Goal: Information Seeking & Learning: Learn about a topic

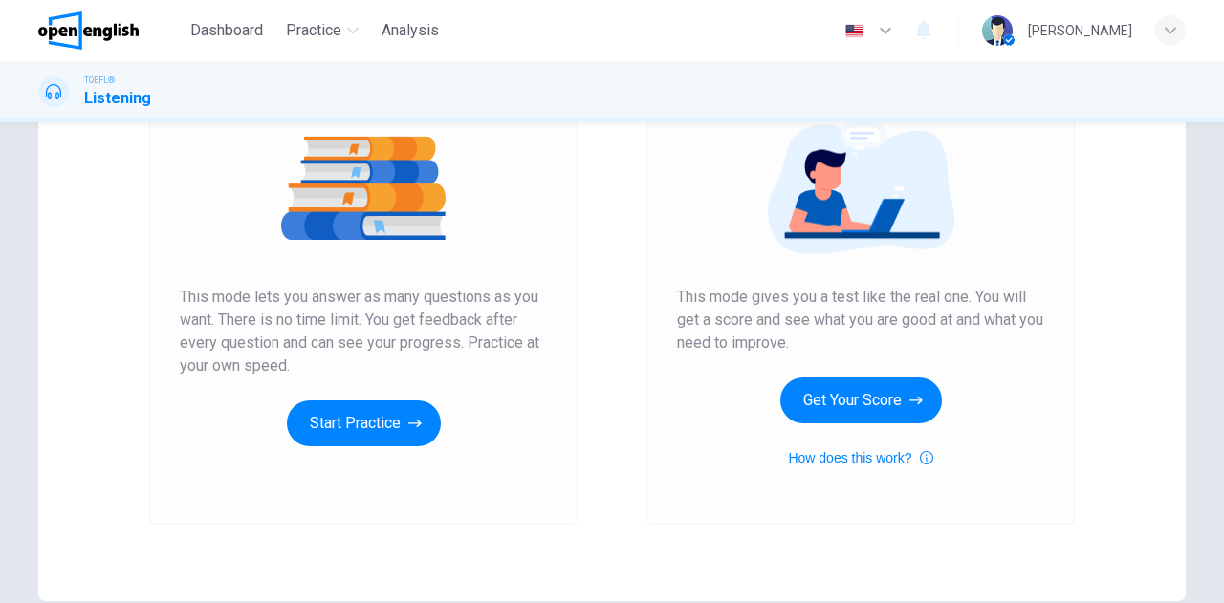
scroll to position [321, 0]
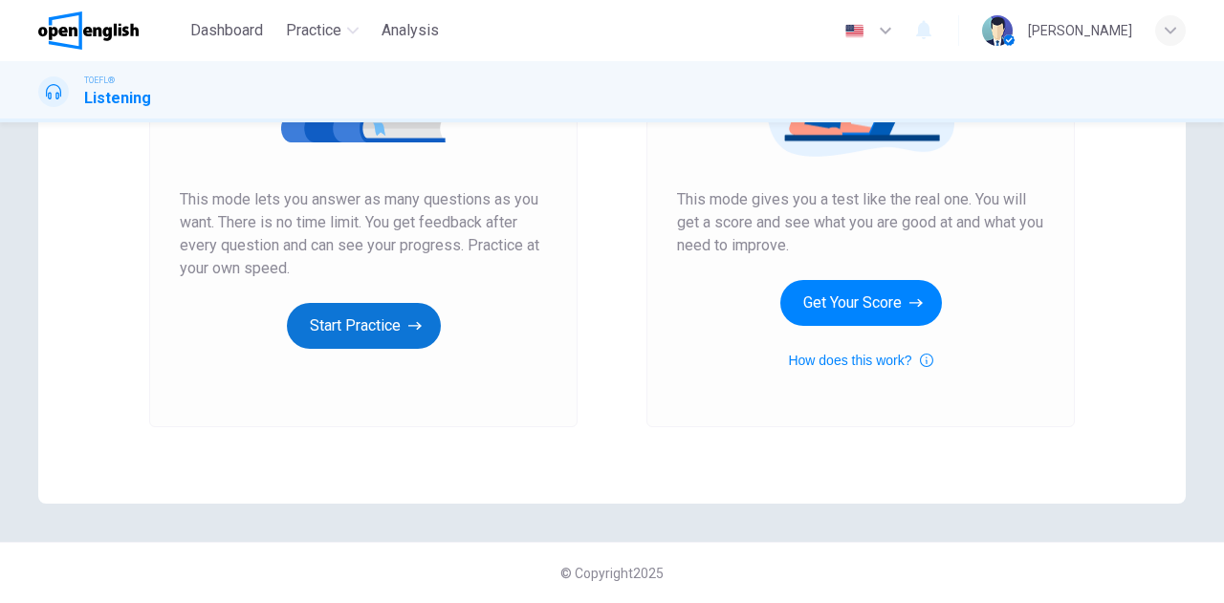
click at [413, 318] on icon "button" at bounding box center [414, 325] width 13 height 19
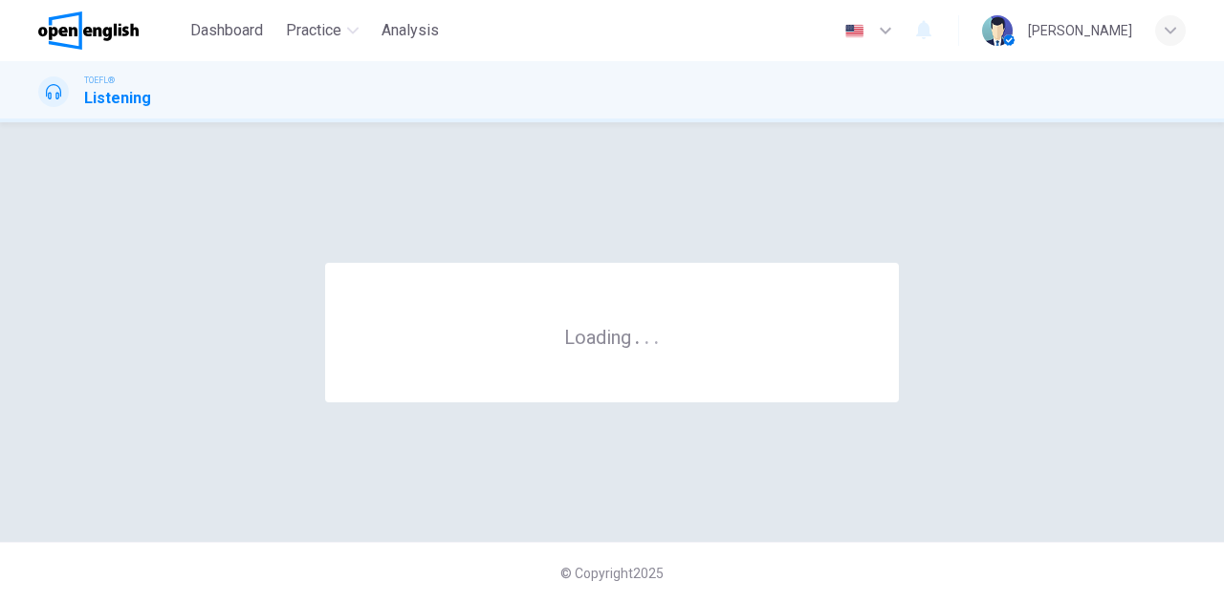
scroll to position [0, 0]
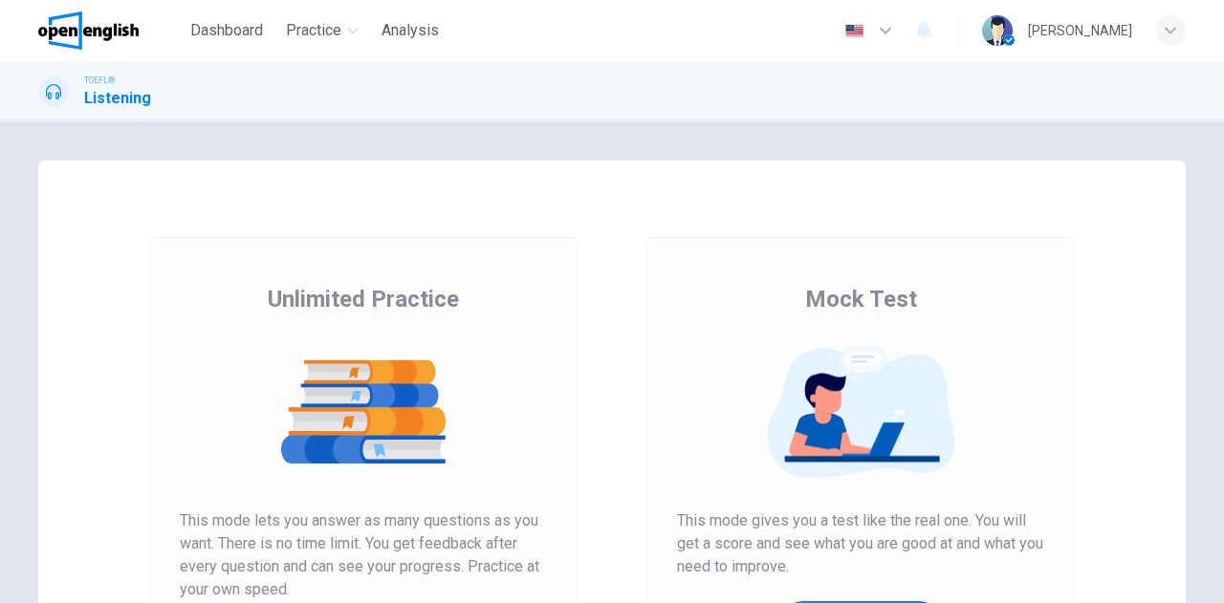
scroll to position [191, 0]
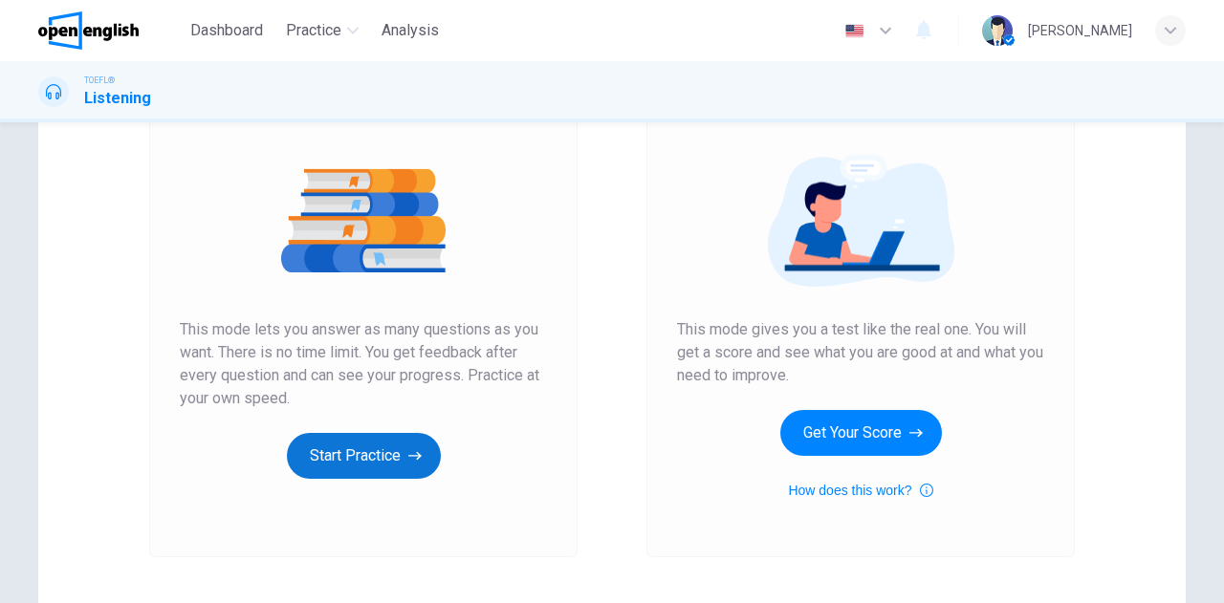
click at [343, 442] on button "Start Practice" at bounding box center [364, 456] width 154 height 46
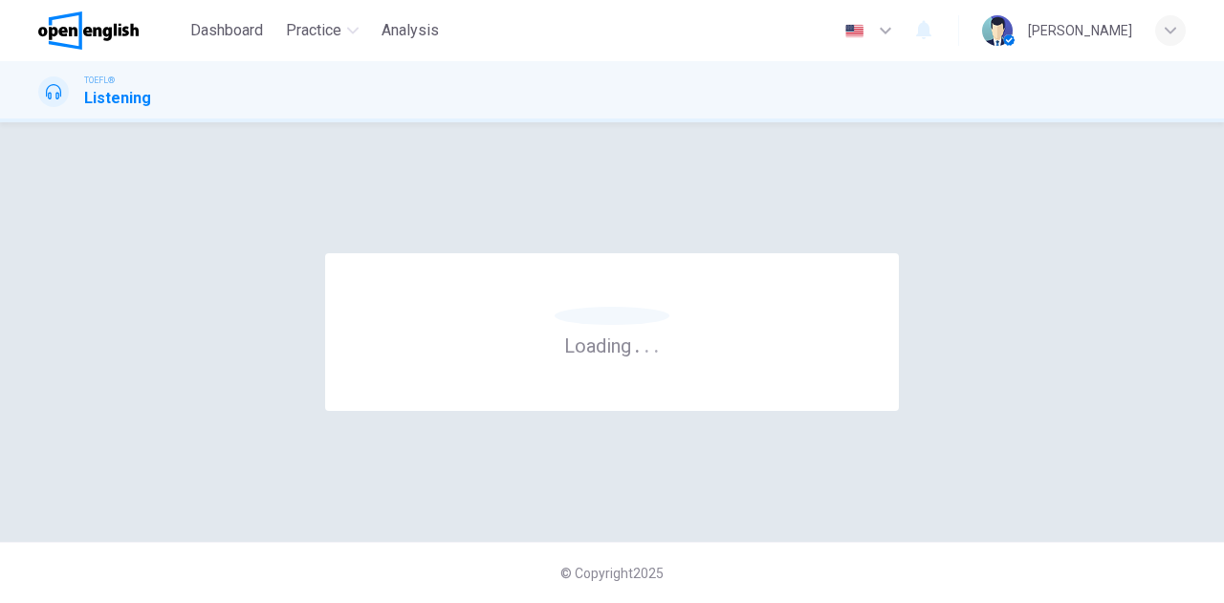
scroll to position [0, 0]
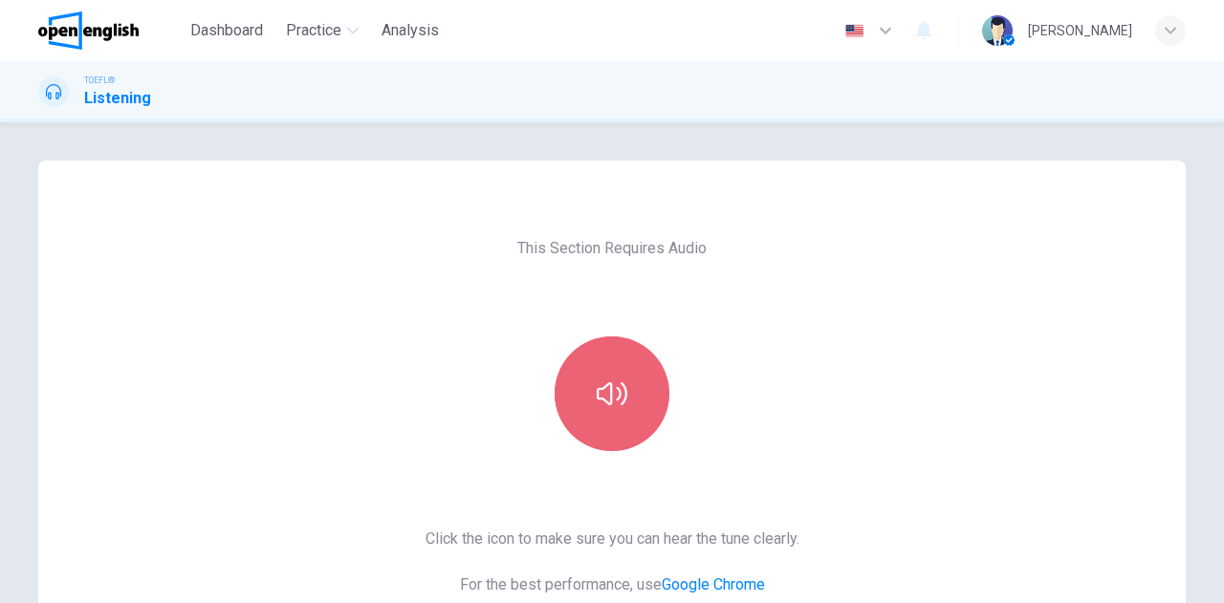
click at [598, 355] on button "button" at bounding box center [611, 393] width 115 height 115
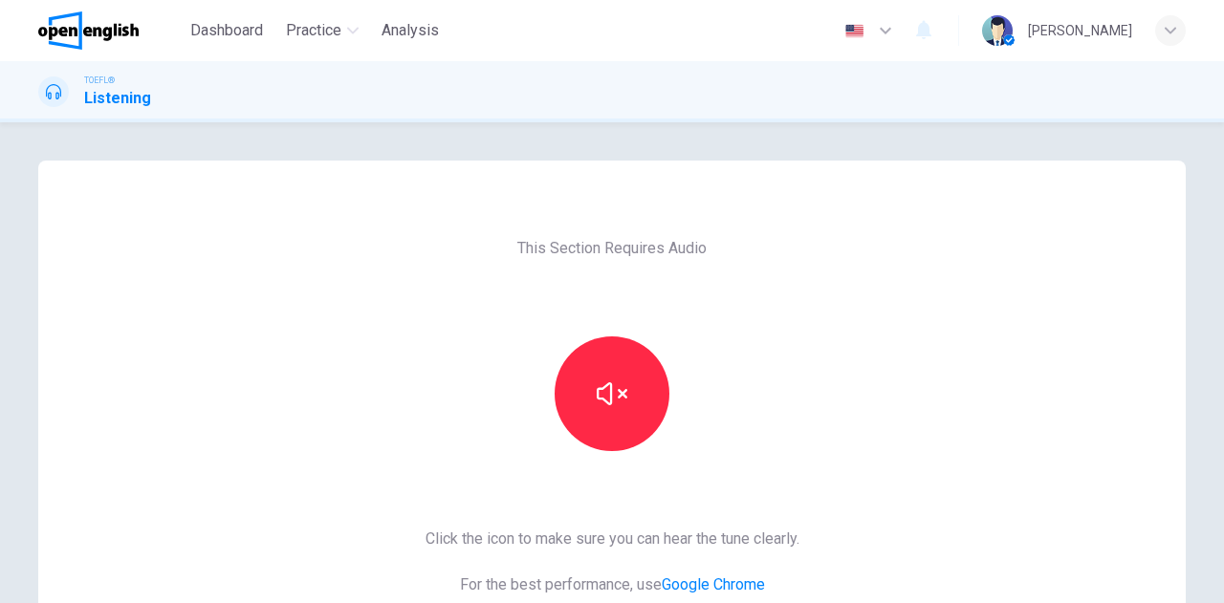
scroll to position [287, 0]
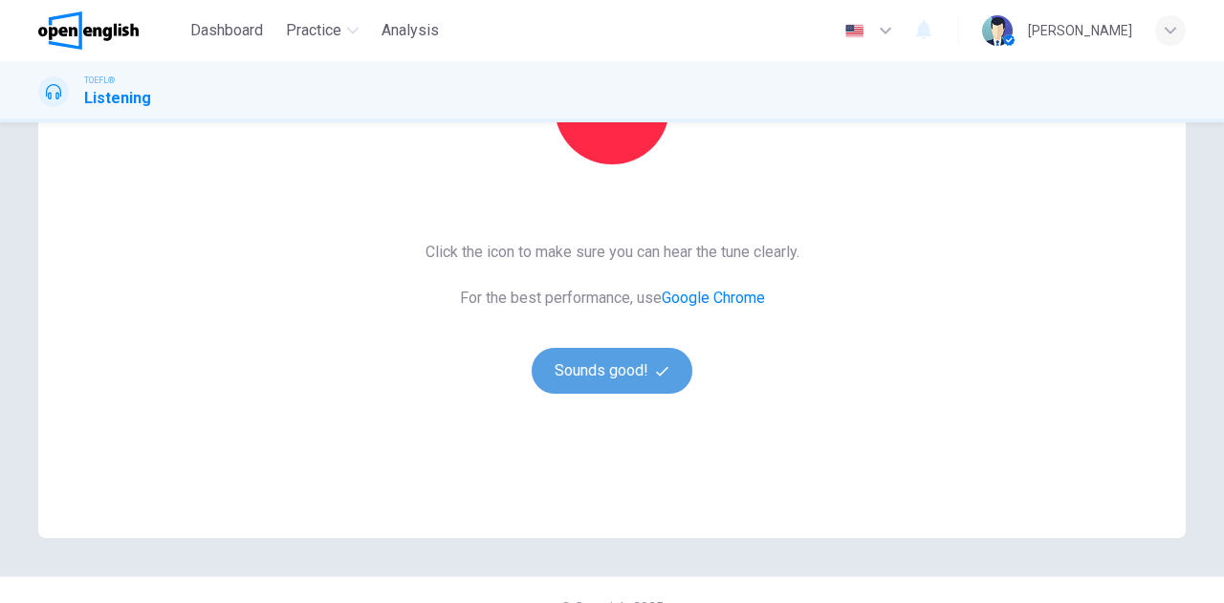
click at [583, 368] on button "Sounds good!" at bounding box center [611, 371] width 161 height 46
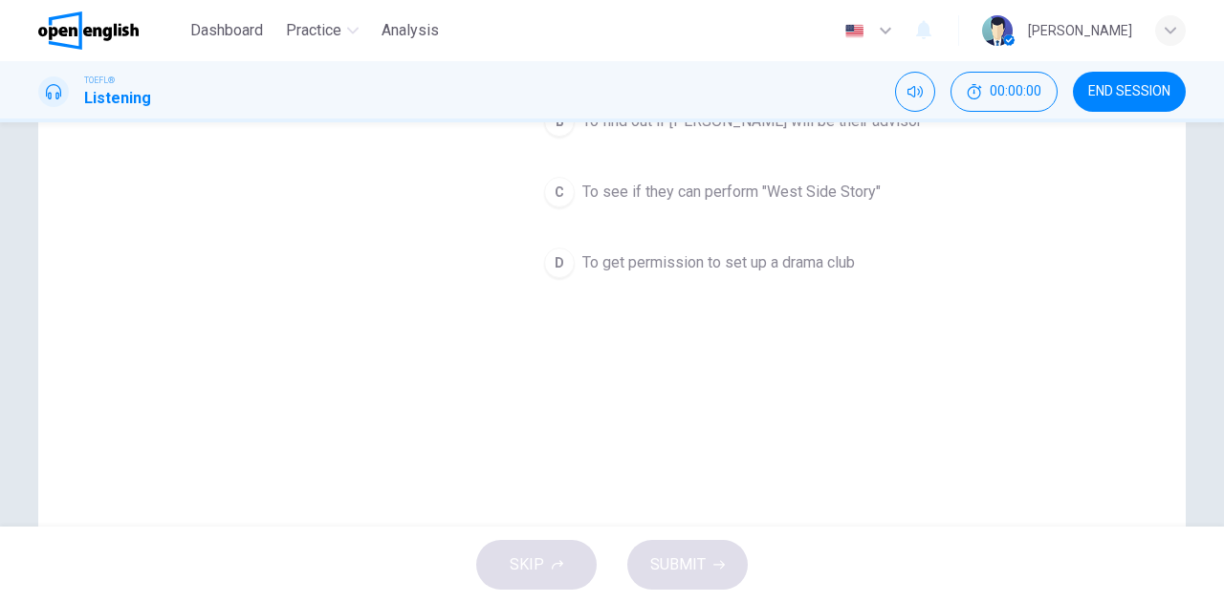
scroll to position [0, 0]
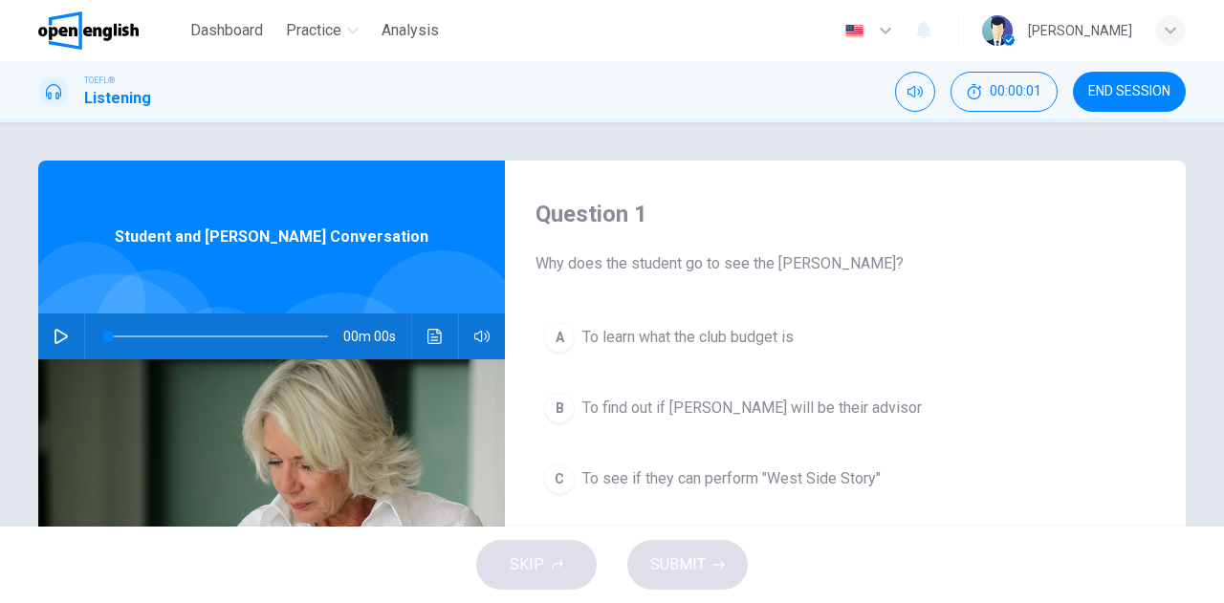
click at [54, 333] on icon "button" at bounding box center [61, 336] width 15 height 15
click at [58, 334] on icon "button" at bounding box center [60, 336] width 13 height 15
click at [420, 332] on button "Click to see the audio transcription" at bounding box center [435, 337] width 31 height 46
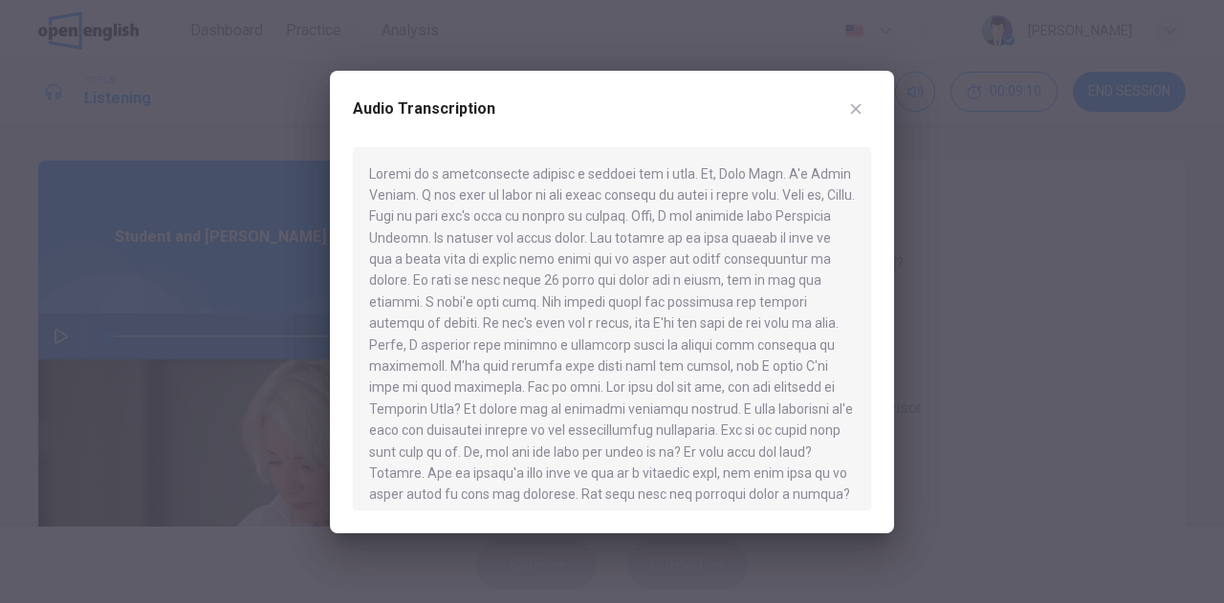
click at [99, 276] on div at bounding box center [612, 301] width 1224 height 603
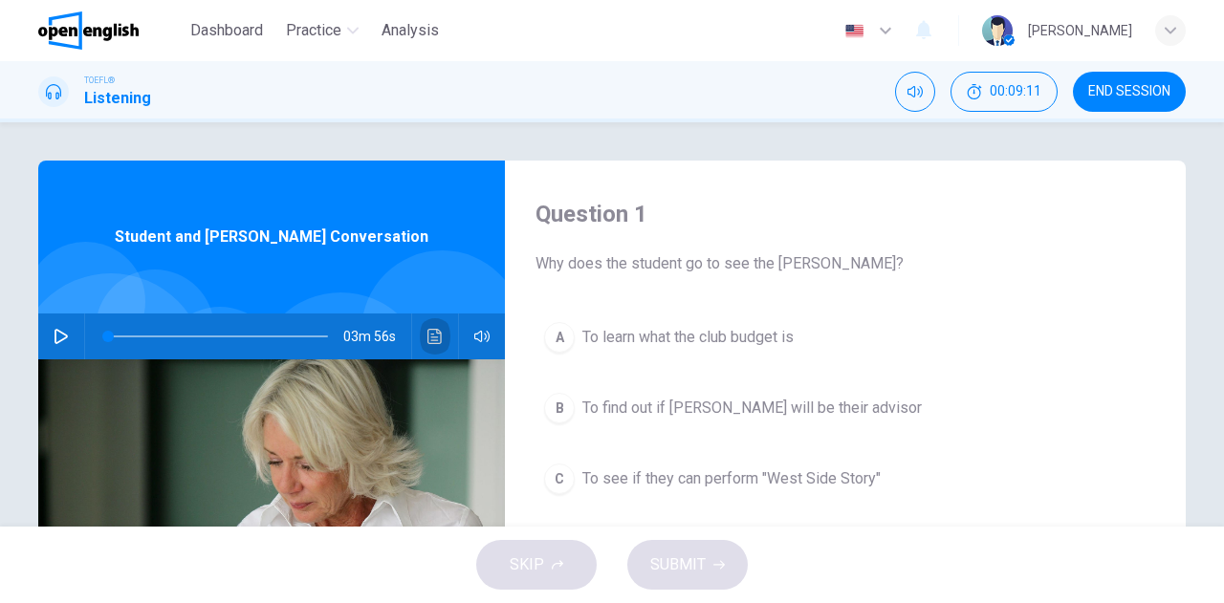
click at [432, 337] on icon "Click to see the audio transcription" at bounding box center [434, 336] width 14 height 15
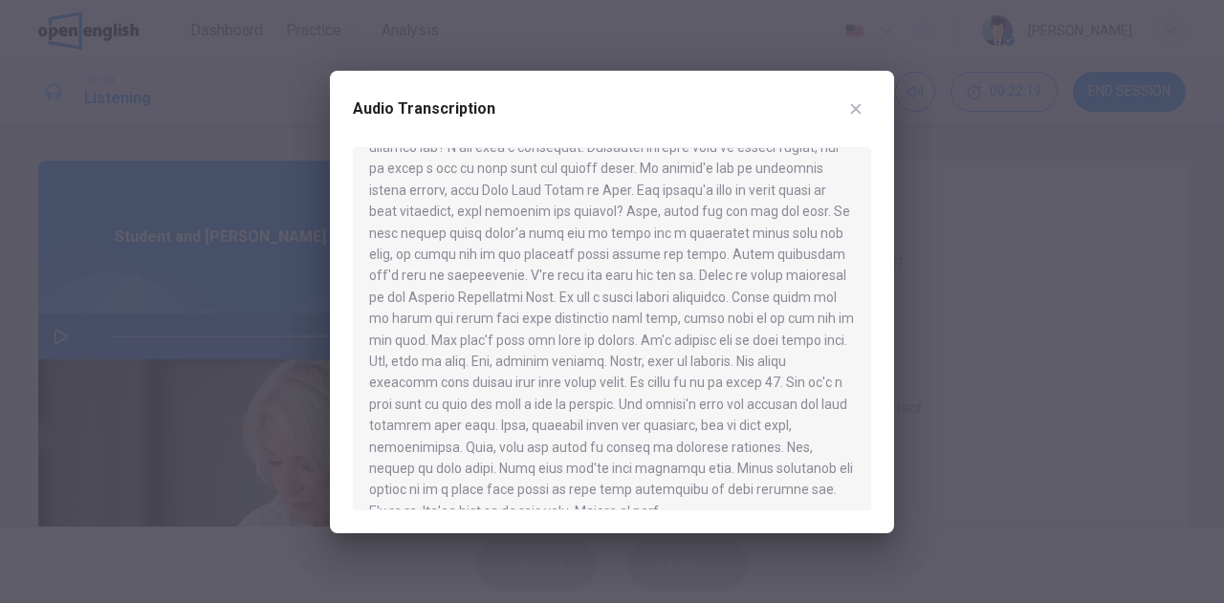
scroll to position [524, 0]
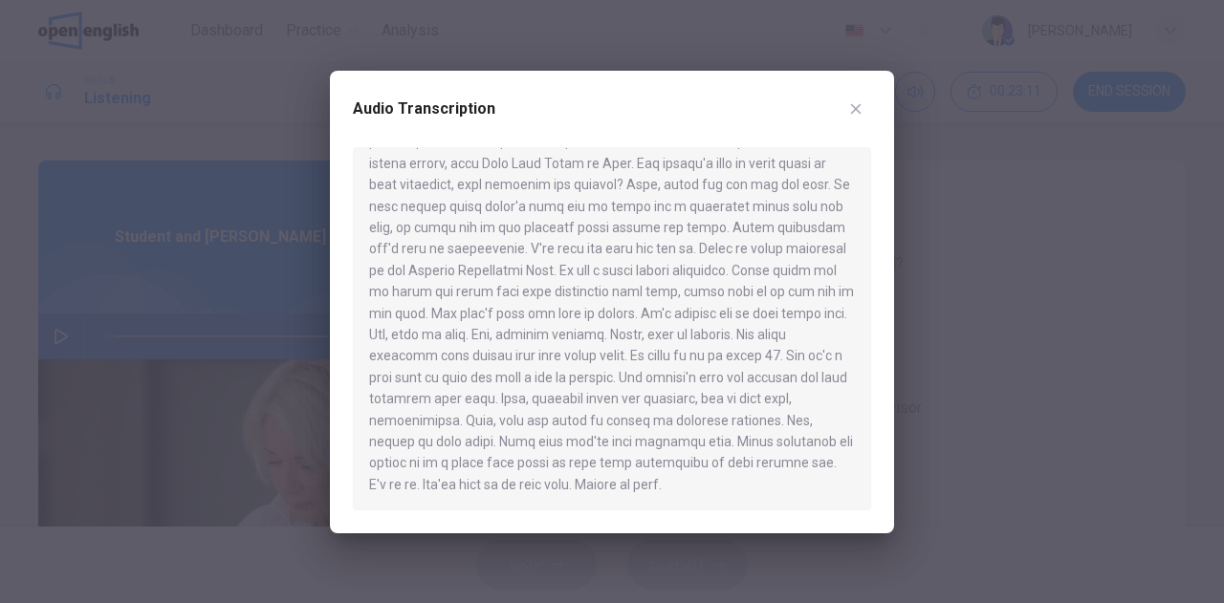
drag, startPoint x: 453, startPoint y: 313, endPoint x: 488, endPoint y: 314, distance: 35.4
click at [488, 314] on div at bounding box center [612, 328] width 518 height 363
click at [855, 108] on icon "button" at bounding box center [856, 108] width 11 height 11
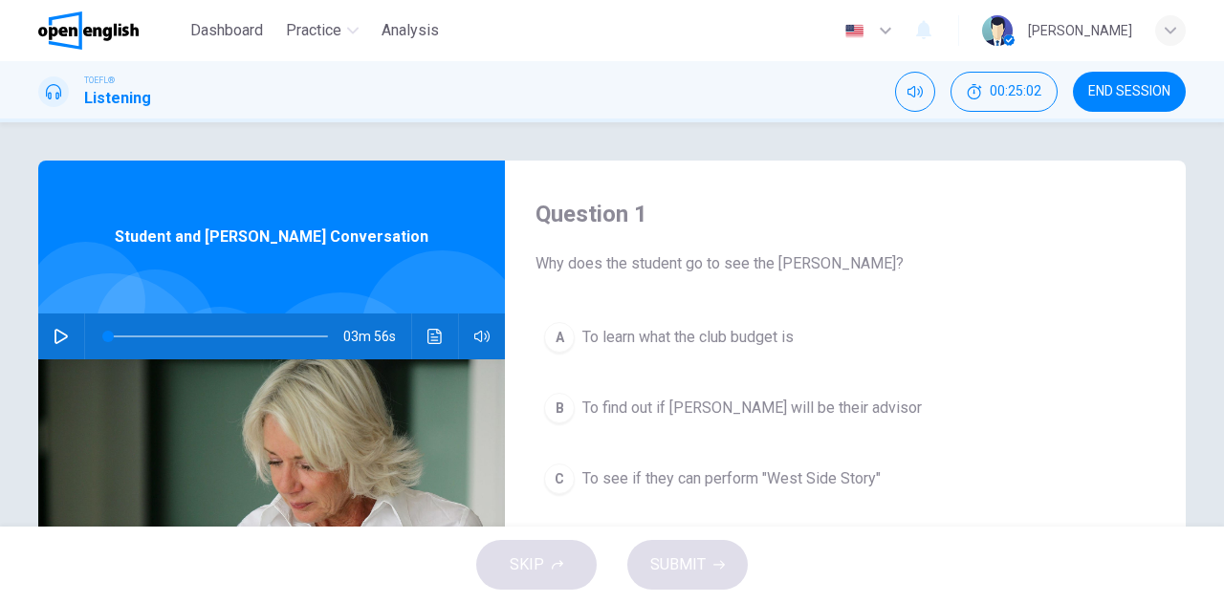
click at [46, 332] on button "button" at bounding box center [61, 337] width 31 height 46
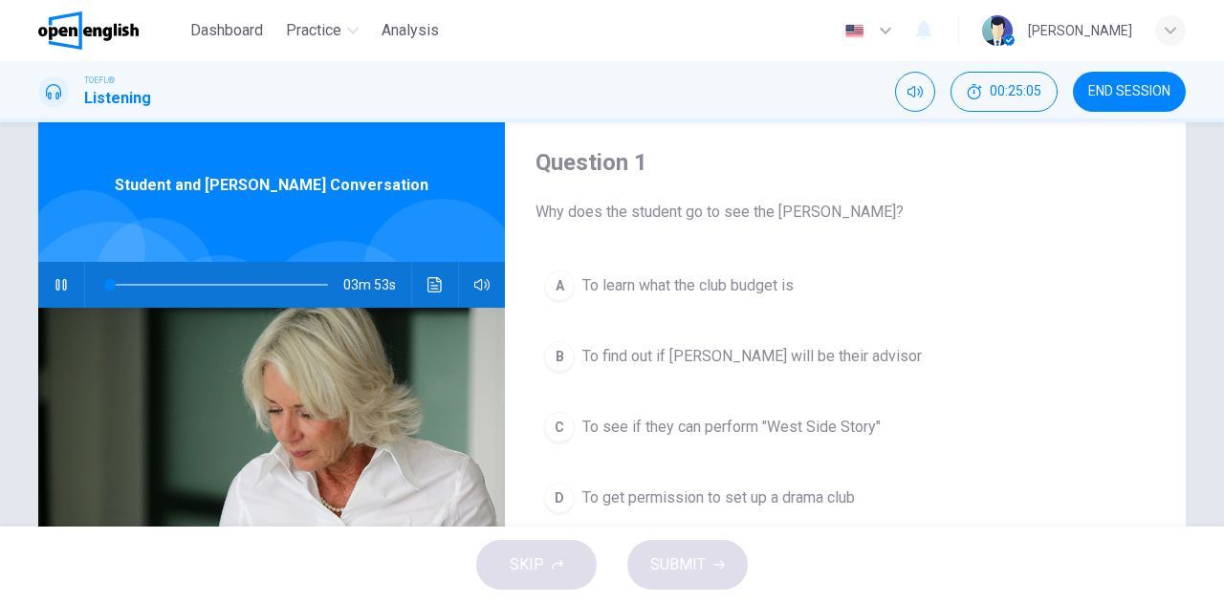
scroll to position [96, 0]
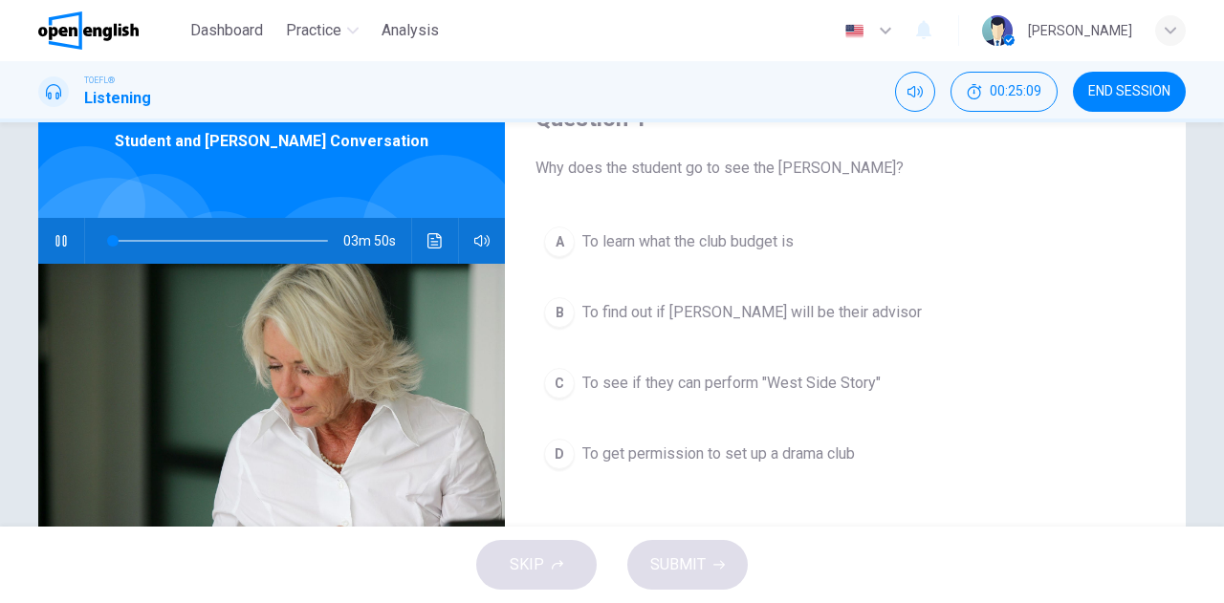
click at [664, 448] on span "To get permission to set up a drama club" at bounding box center [718, 454] width 272 height 23
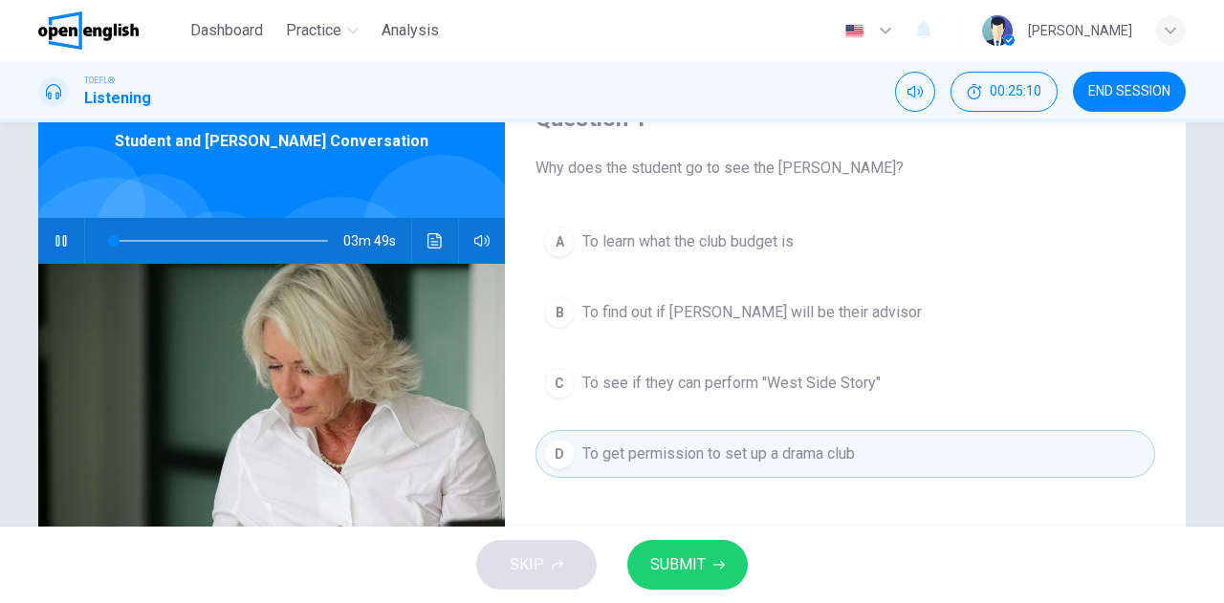
click at [678, 565] on span "SUBMIT" at bounding box center [677, 565] width 55 height 27
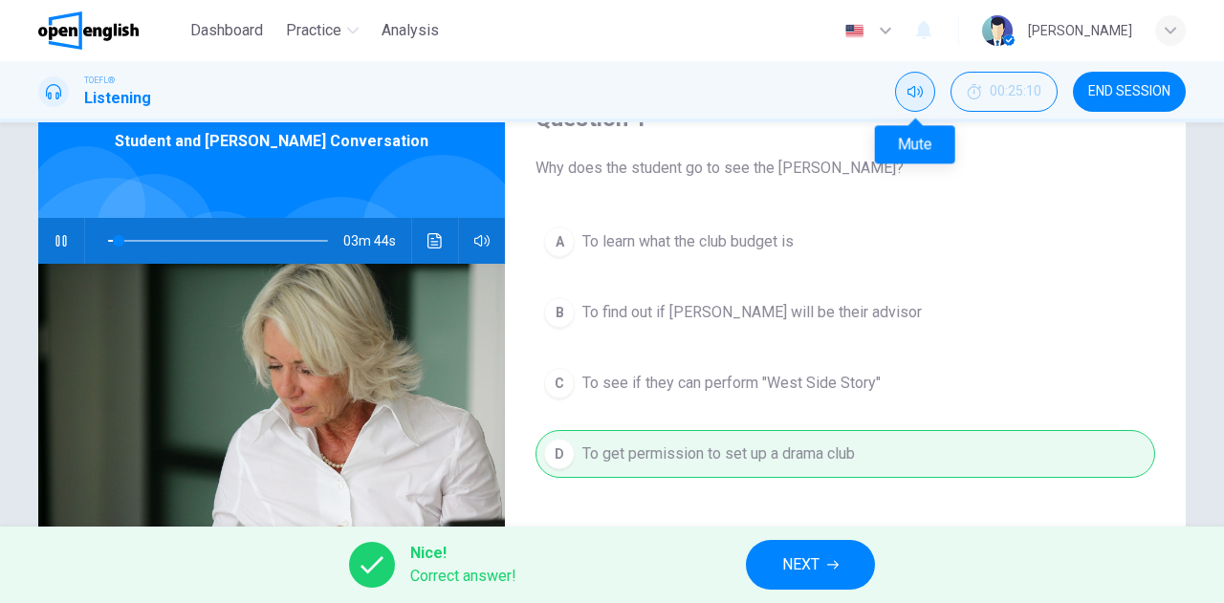
click at [916, 98] on button "Mute" at bounding box center [915, 92] width 40 height 40
click at [916, 98] on button "Unmute" at bounding box center [915, 92] width 40 height 40
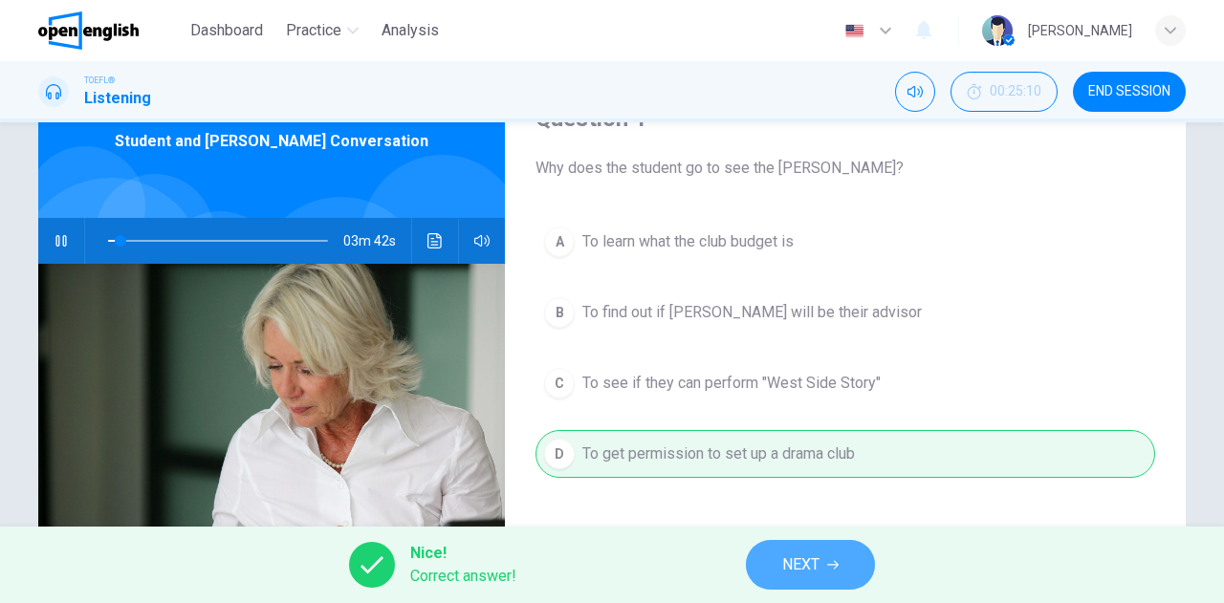
click at [808, 557] on span "NEXT" at bounding box center [800, 565] width 37 height 27
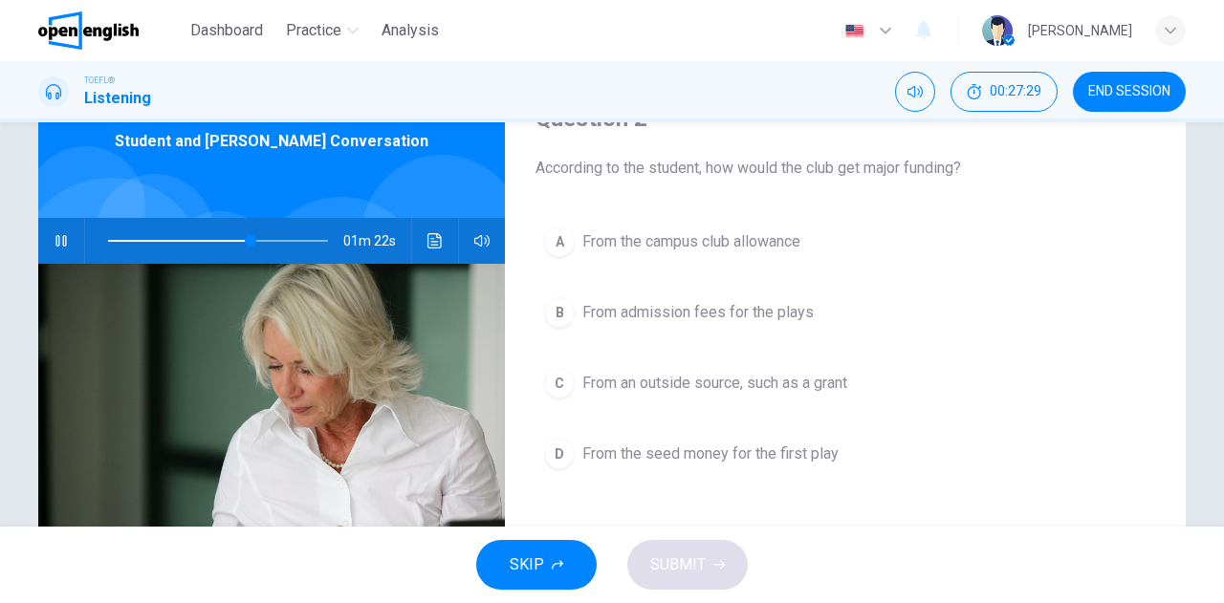
click at [644, 319] on span "From admission fees for the plays" at bounding box center [697, 312] width 231 height 23
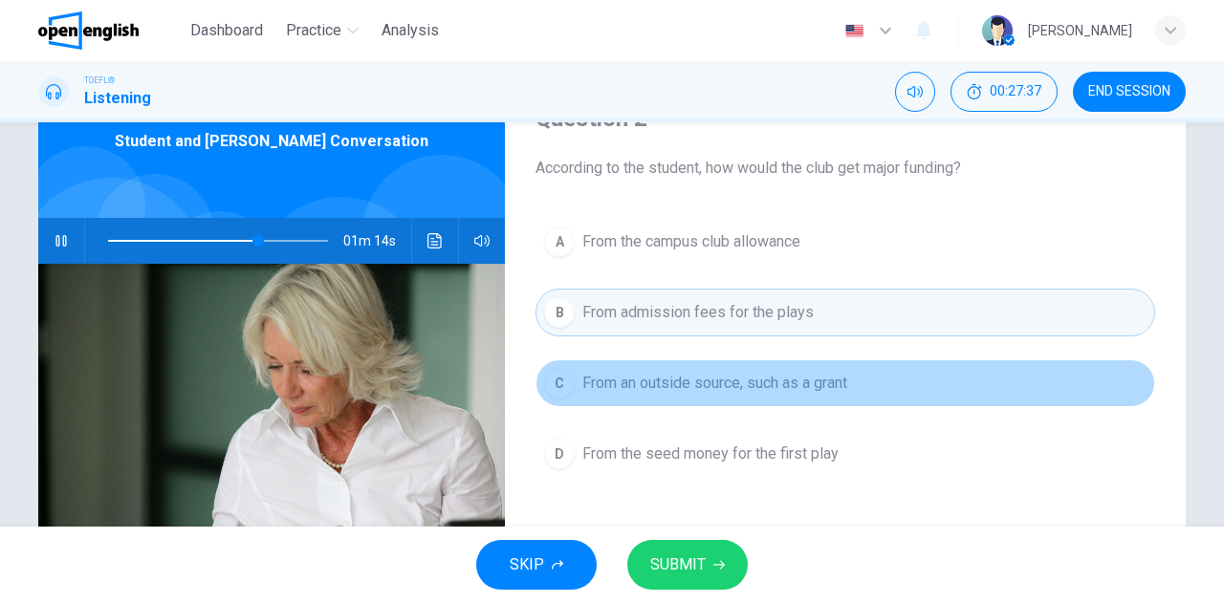
click at [686, 390] on span "From an outside source, such as a grant" at bounding box center [714, 383] width 265 height 23
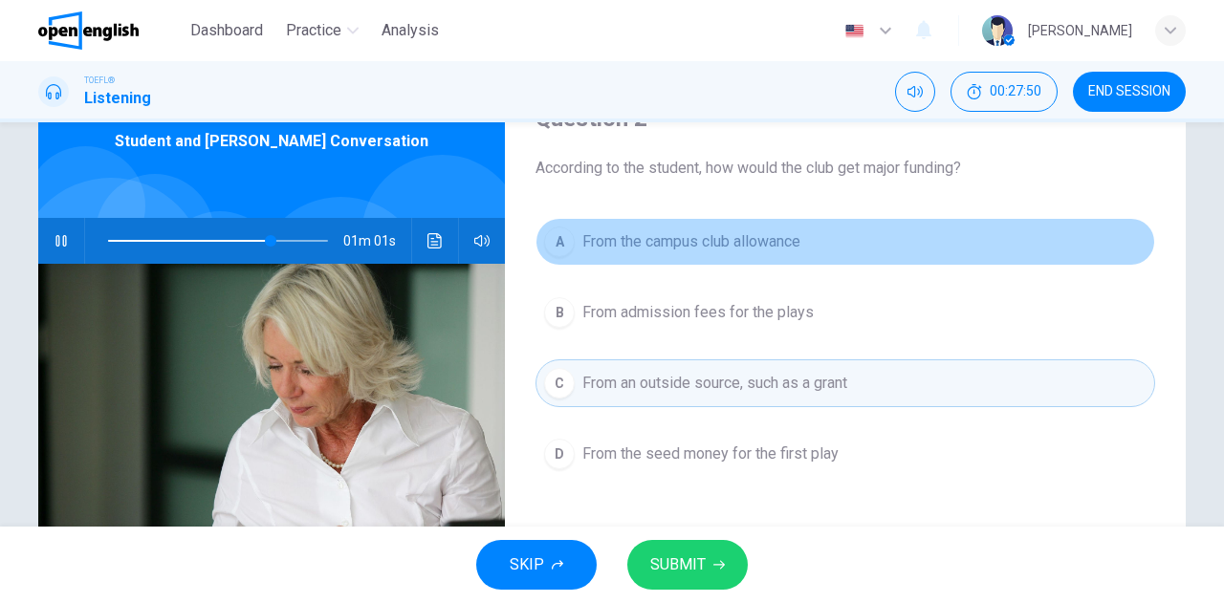
click at [707, 249] on span "From the campus club allowance" at bounding box center [691, 241] width 218 height 23
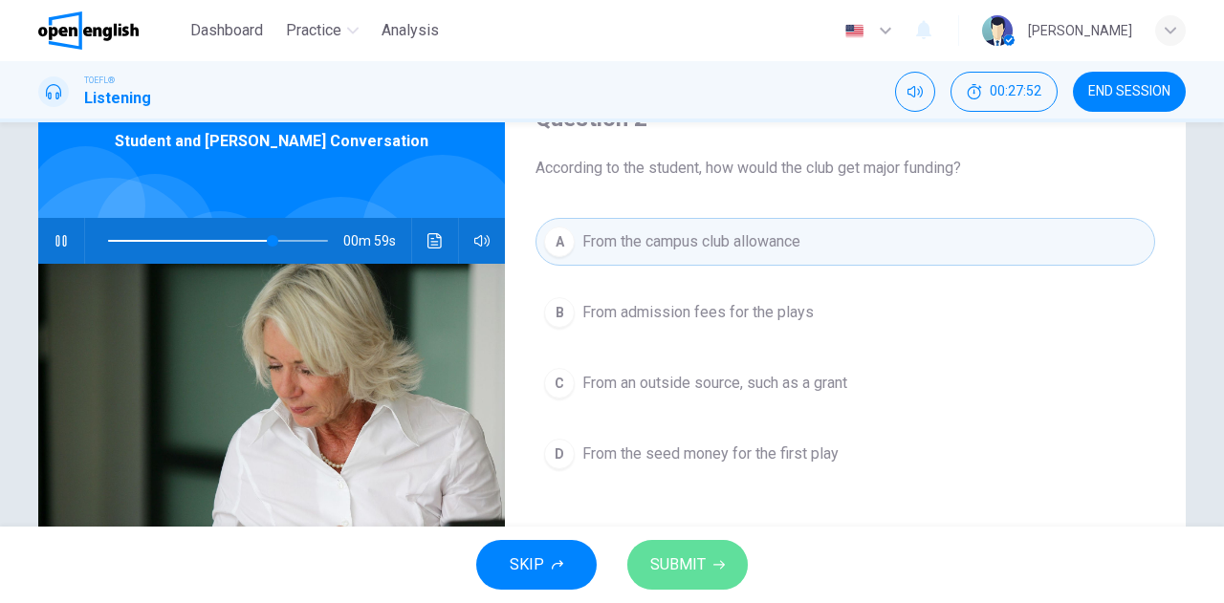
click at [676, 564] on span "SUBMIT" at bounding box center [677, 565] width 55 height 27
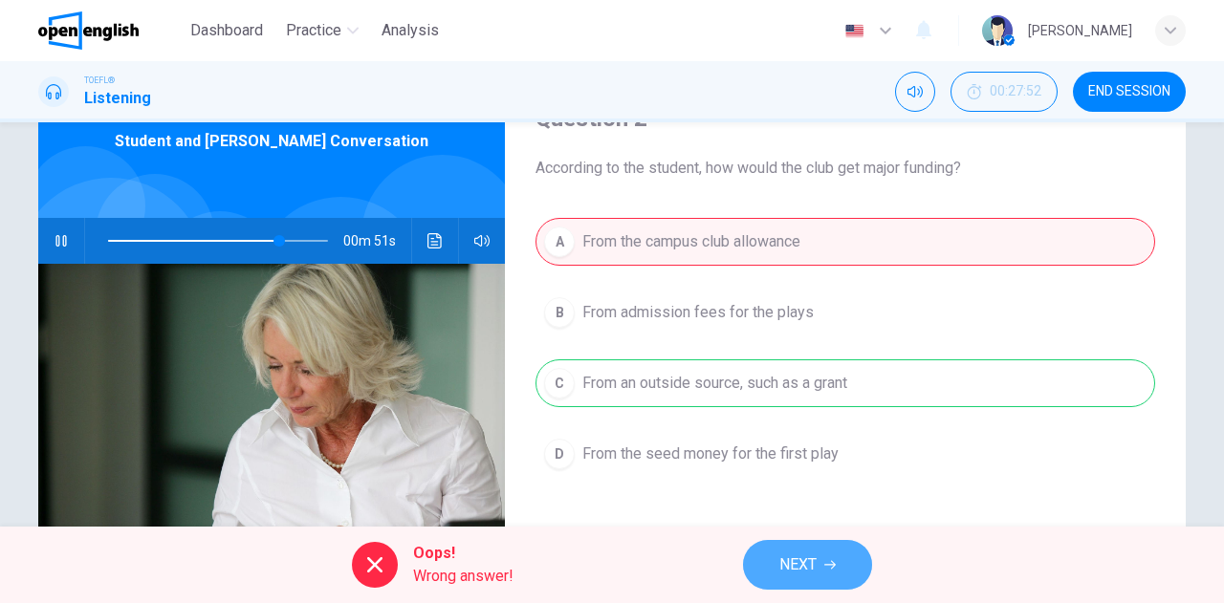
click at [779, 563] on span "NEXT" at bounding box center [797, 565] width 37 height 27
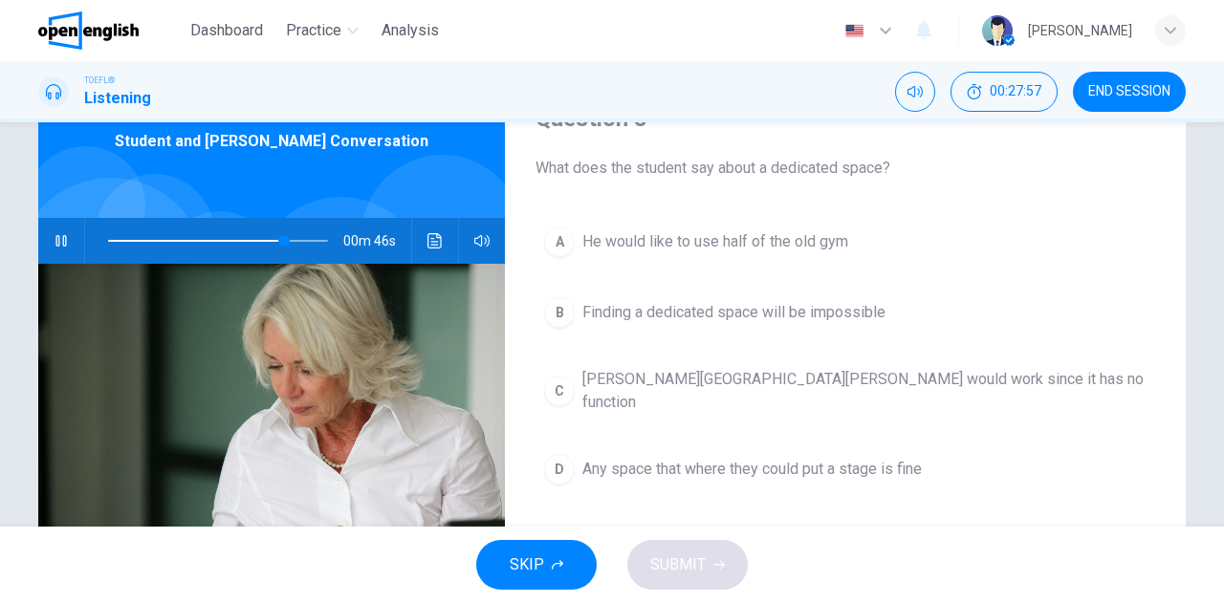
click at [596, 243] on span "He would like to use half of the old gym" at bounding box center [715, 241] width 266 height 23
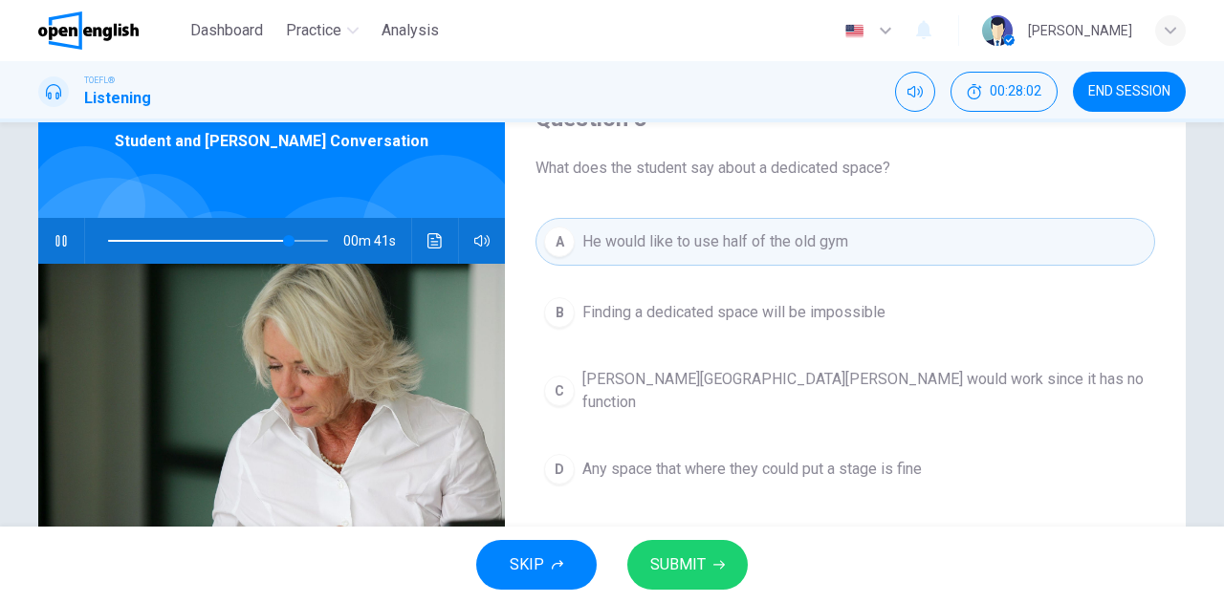
click at [696, 578] on button "SUBMIT" at bounding box center [687, 565] width 120 height 50
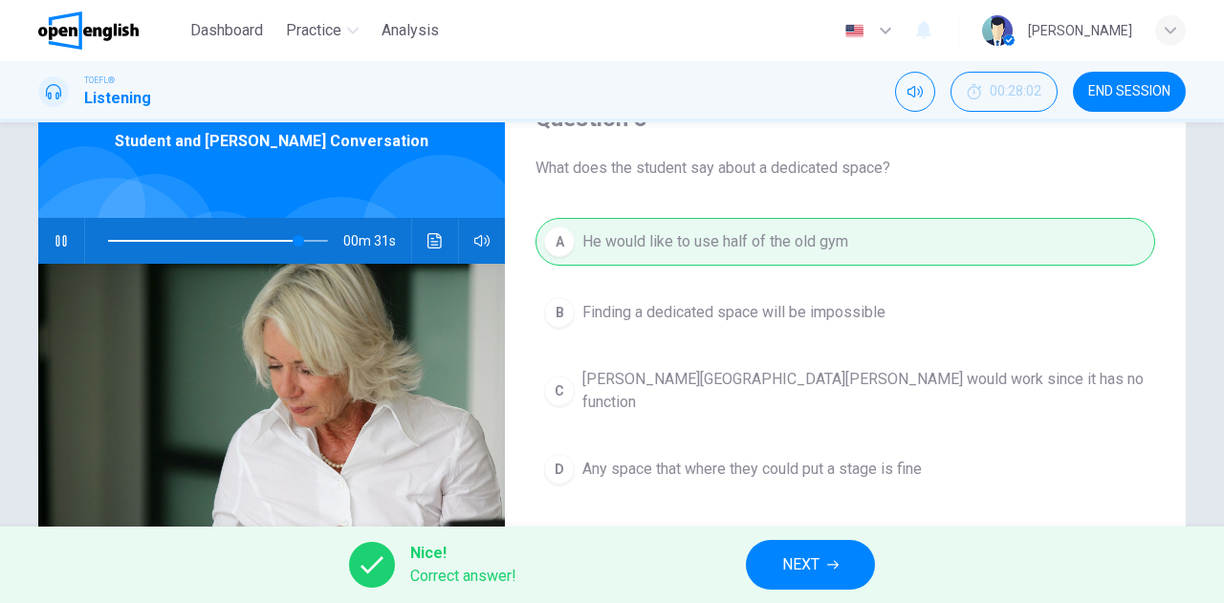
click at [828, 570] on icon "button" at bounding box center [832, 564] width 11 height 11
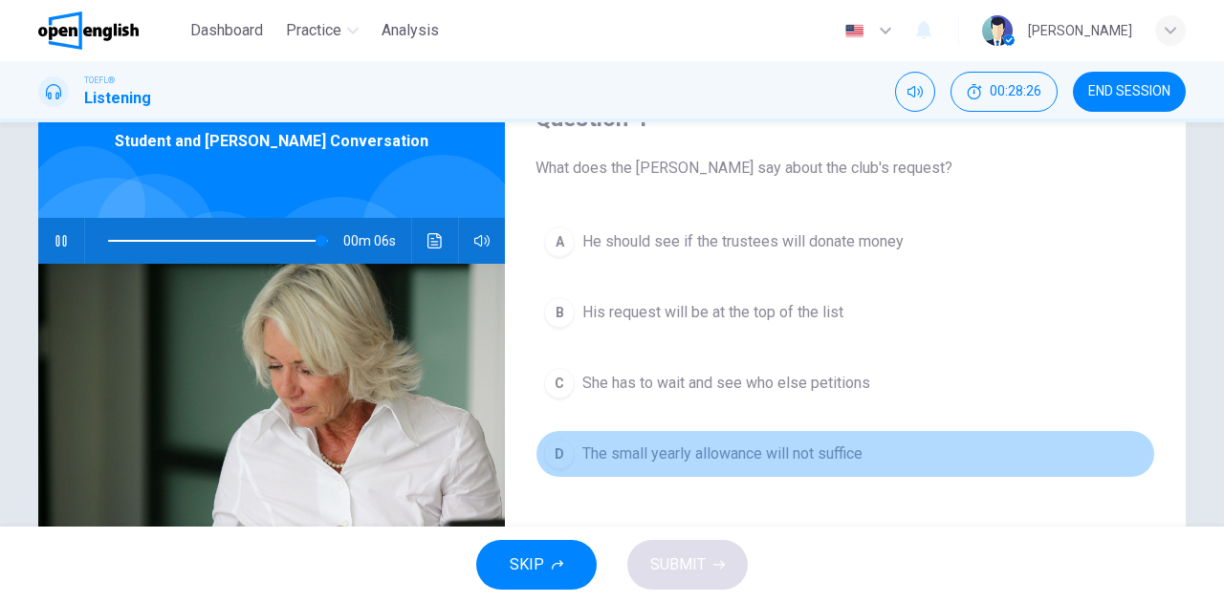
click at [692, 453] on span "The small yearly allowance will not suffice" at bounding box center [722, 454] width 280 height 23
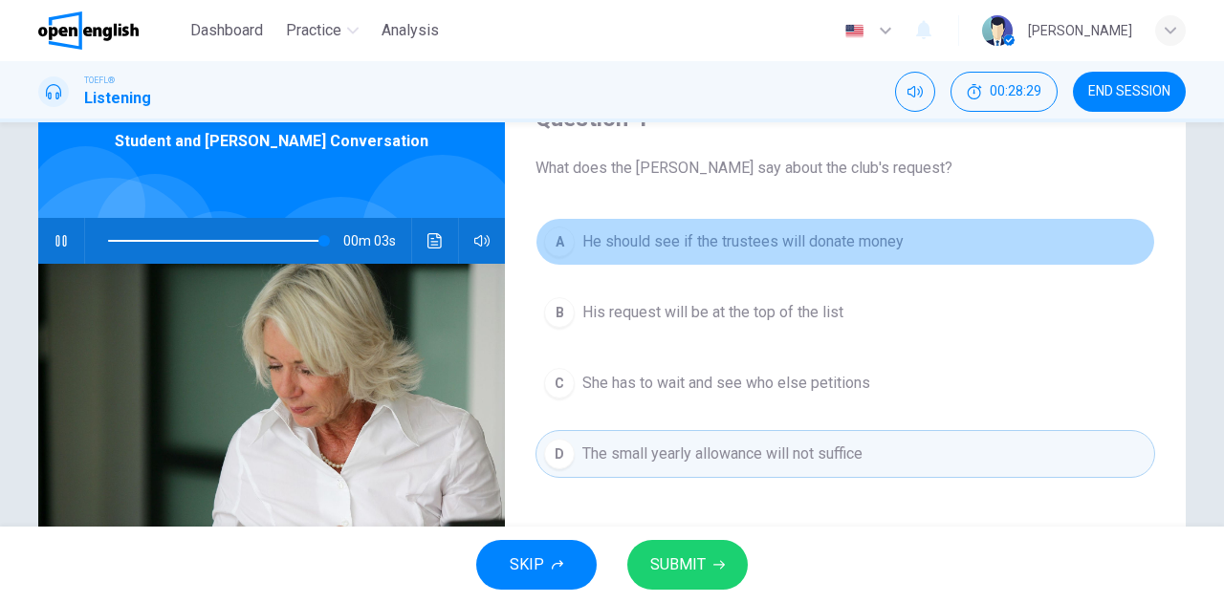
click at [598, 242] on span "He should see if the trustees will donate money" at bounding box center [742, 241] width 321 height 23
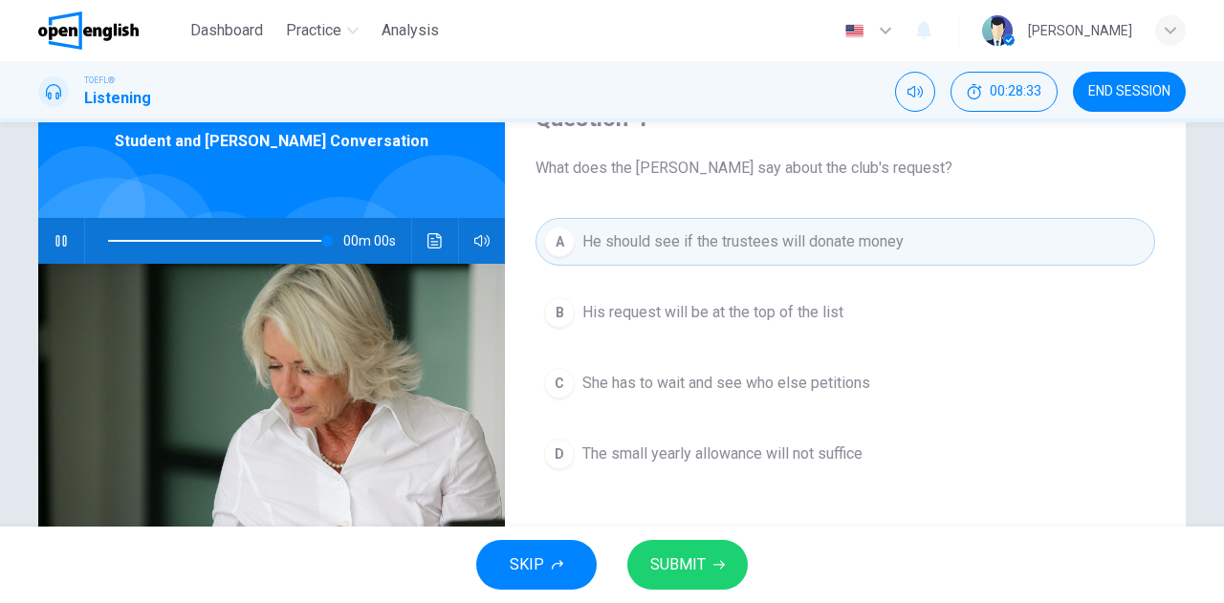
click at [656, 322] on span "His request will be at the top of the list" at bounding box center [712, 312] width 261 height 23
type input "*"
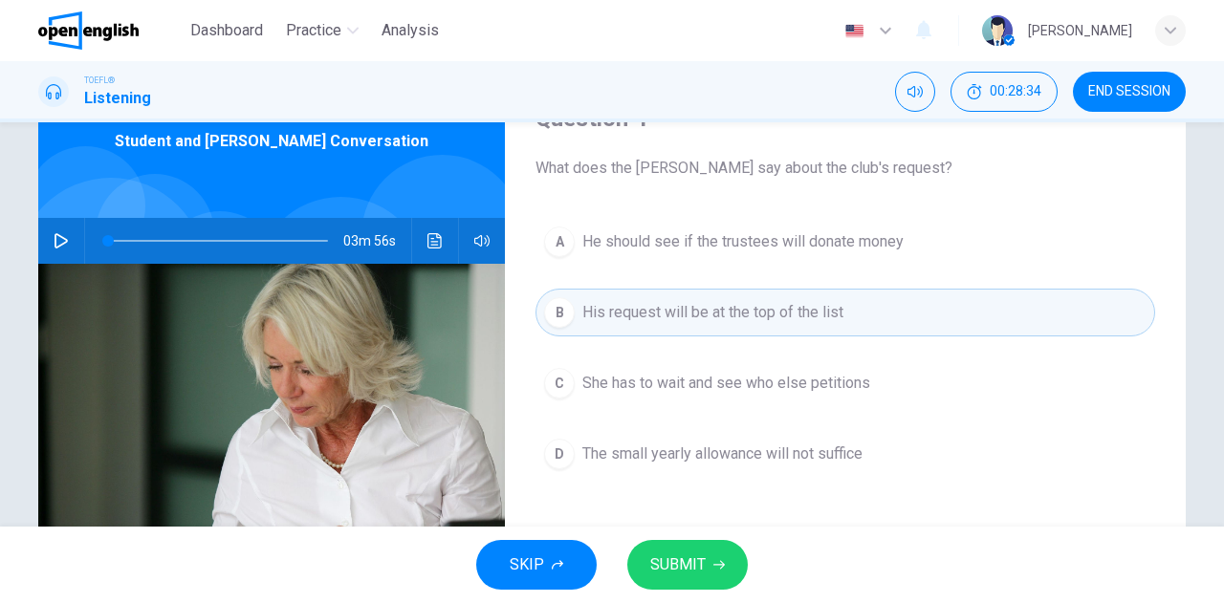
click at [684, 561] on span "SUBMIT" at bounding box center [677, 565] width 55 height 27
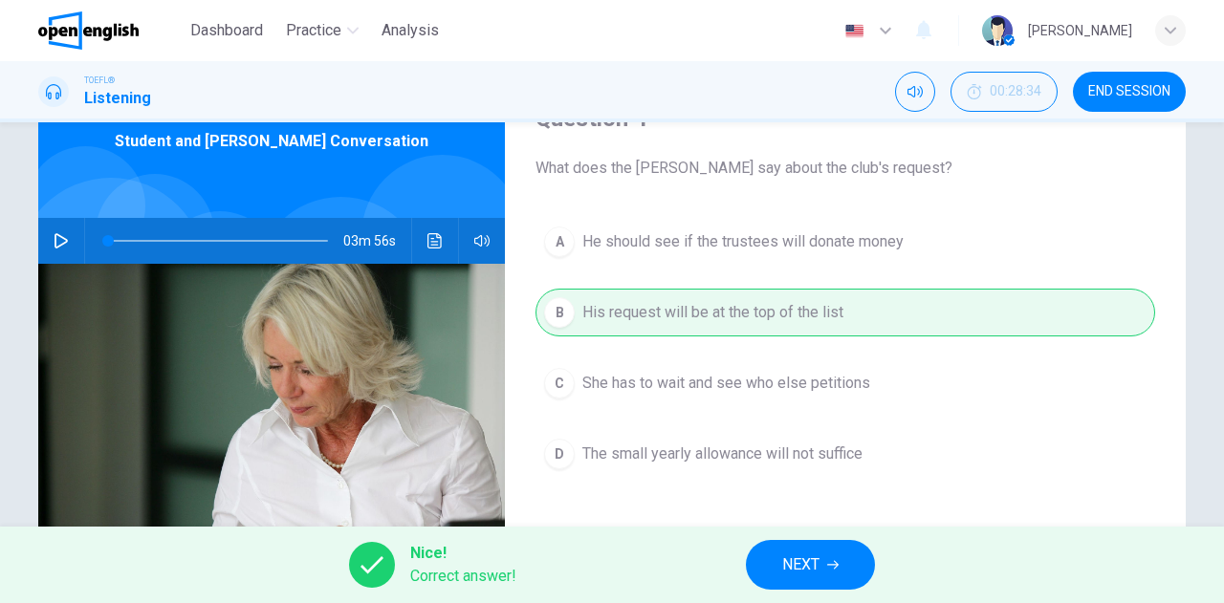
click at [778, 561] on button "NEXT" at bounding box center [810, 565] width 129 height 50
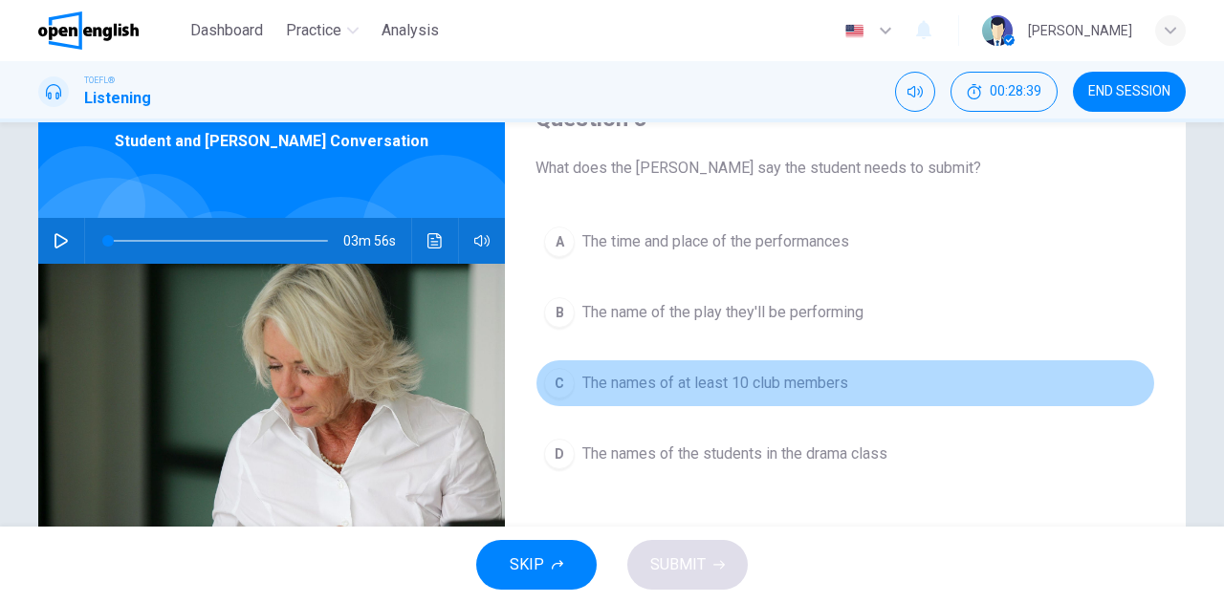
click at [572, 381] on button "C The names of at least 10 club members" at bounding box center [844, 383] width 619 height 48
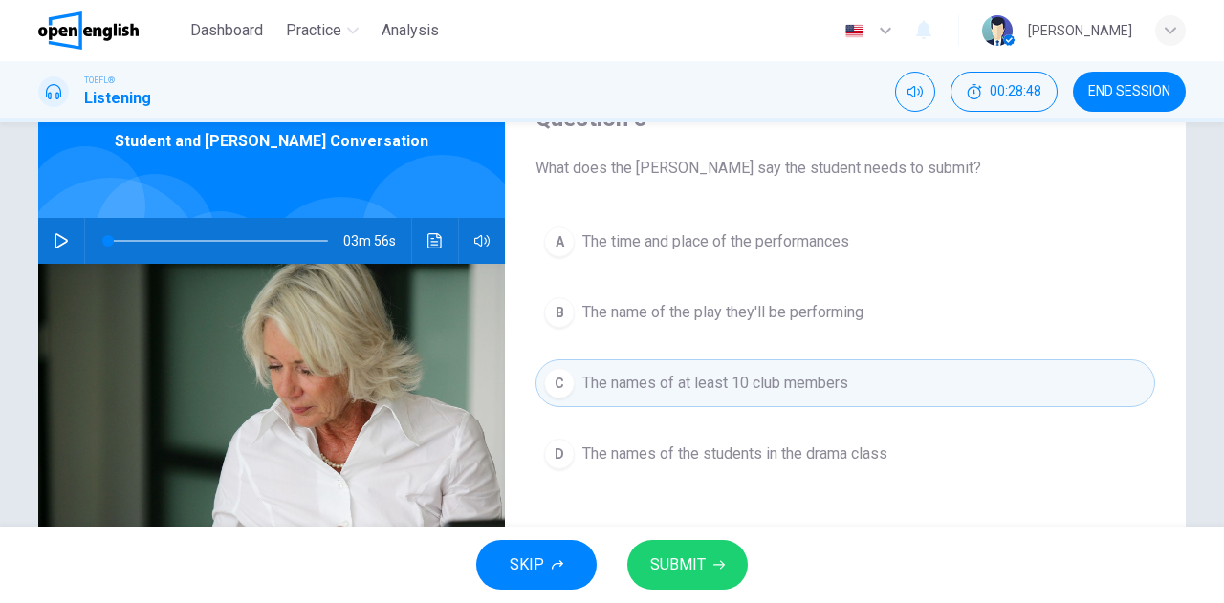
click at [673, 561] on span "SUBMIT" at bounding box center [677, 565] width 55 height 27
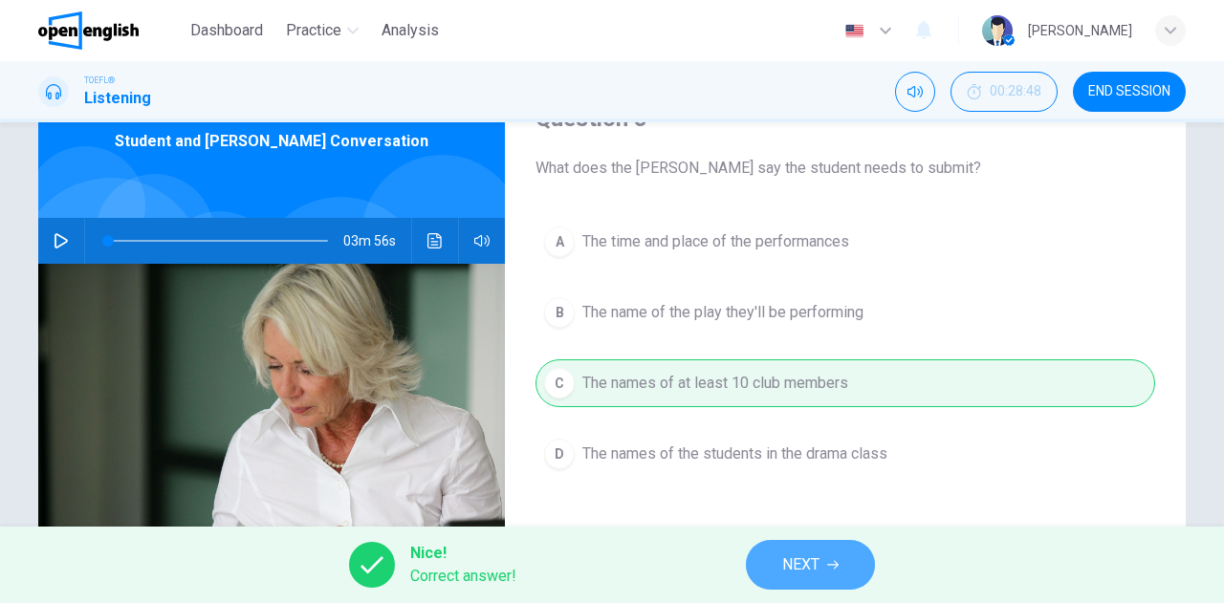
click at [787, 558] on span "NEXT" at bounding box center [800, 565] width 37 height 27
